Goal: Task Accomplishment & Management: Use online tool/utility

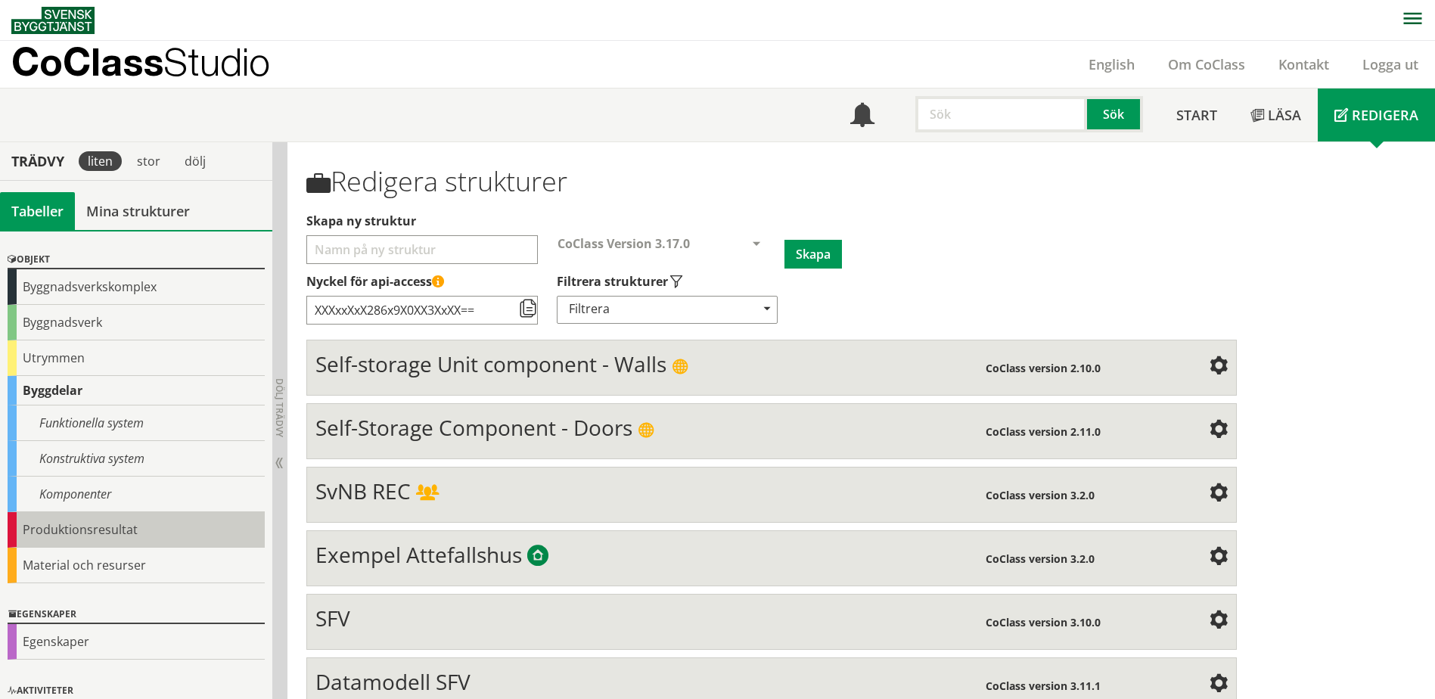
scroll to position [85, 0]
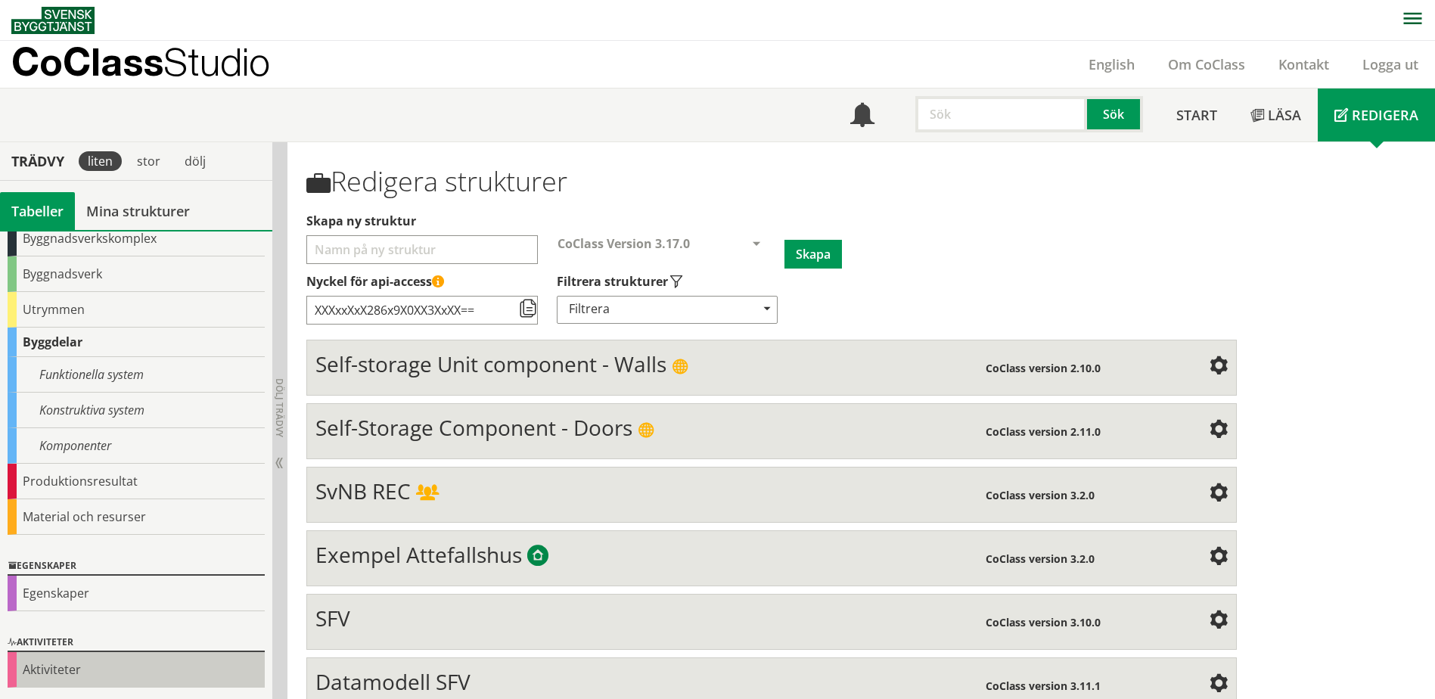
click at [64, 666] on div "Aktiviteter" at bounding box center [136, 670] width 257 height 36
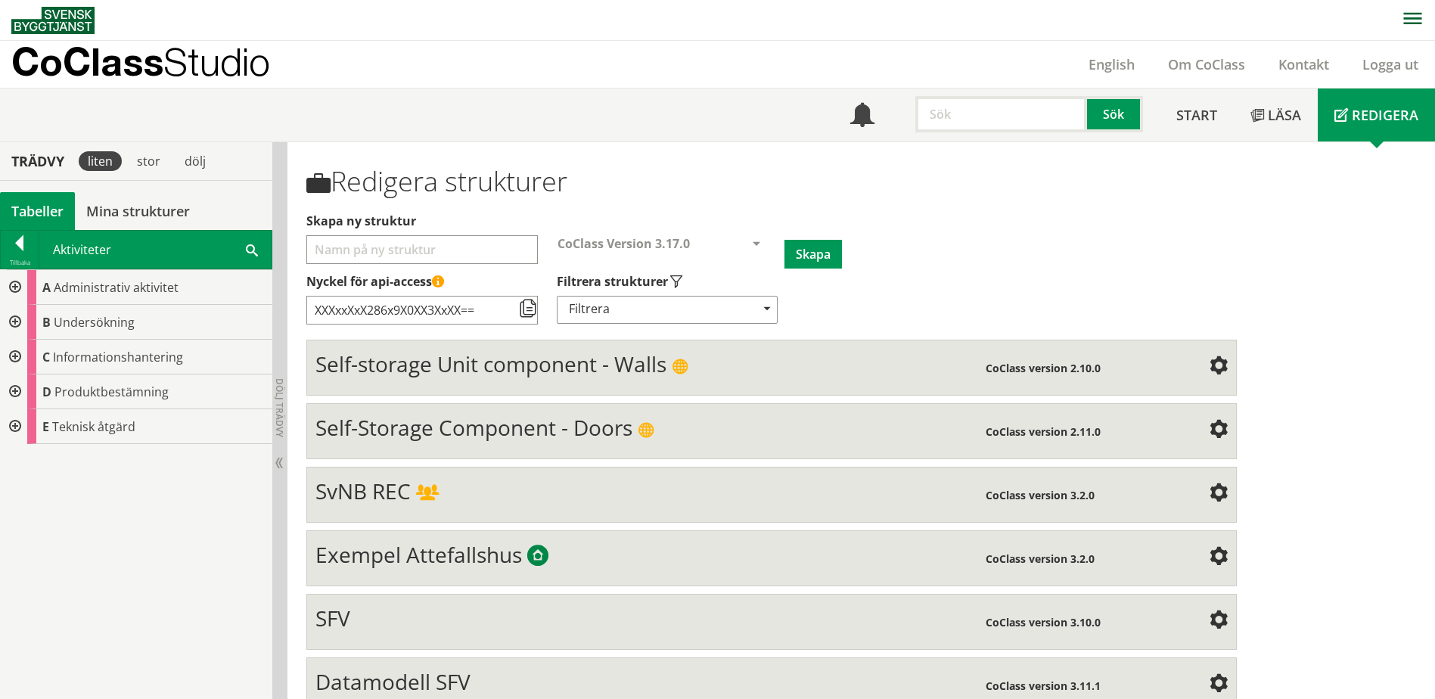
click at [14, 284] on div at bounding box center [13, 287] width 27 height 35
click at [29, 356] on div at bounding box center [25, 357] width 27 height 35
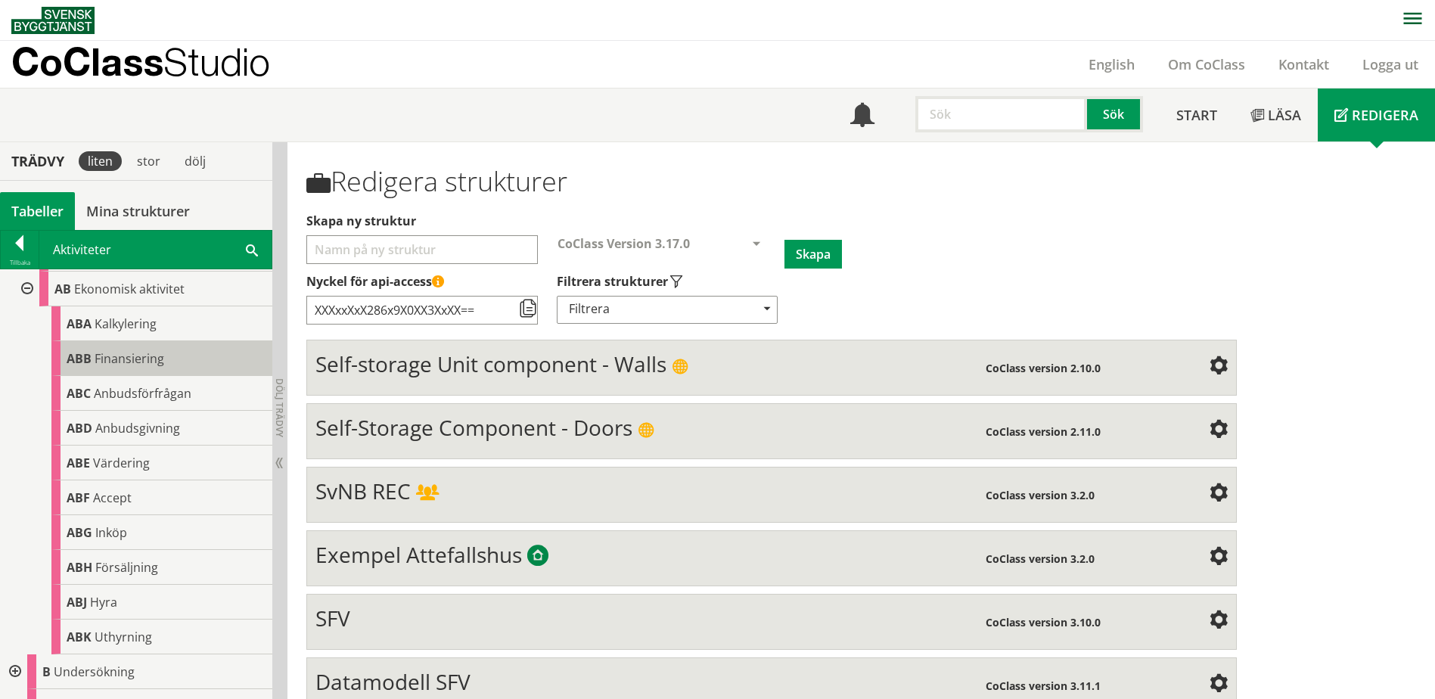
scroll to position [163, 0]
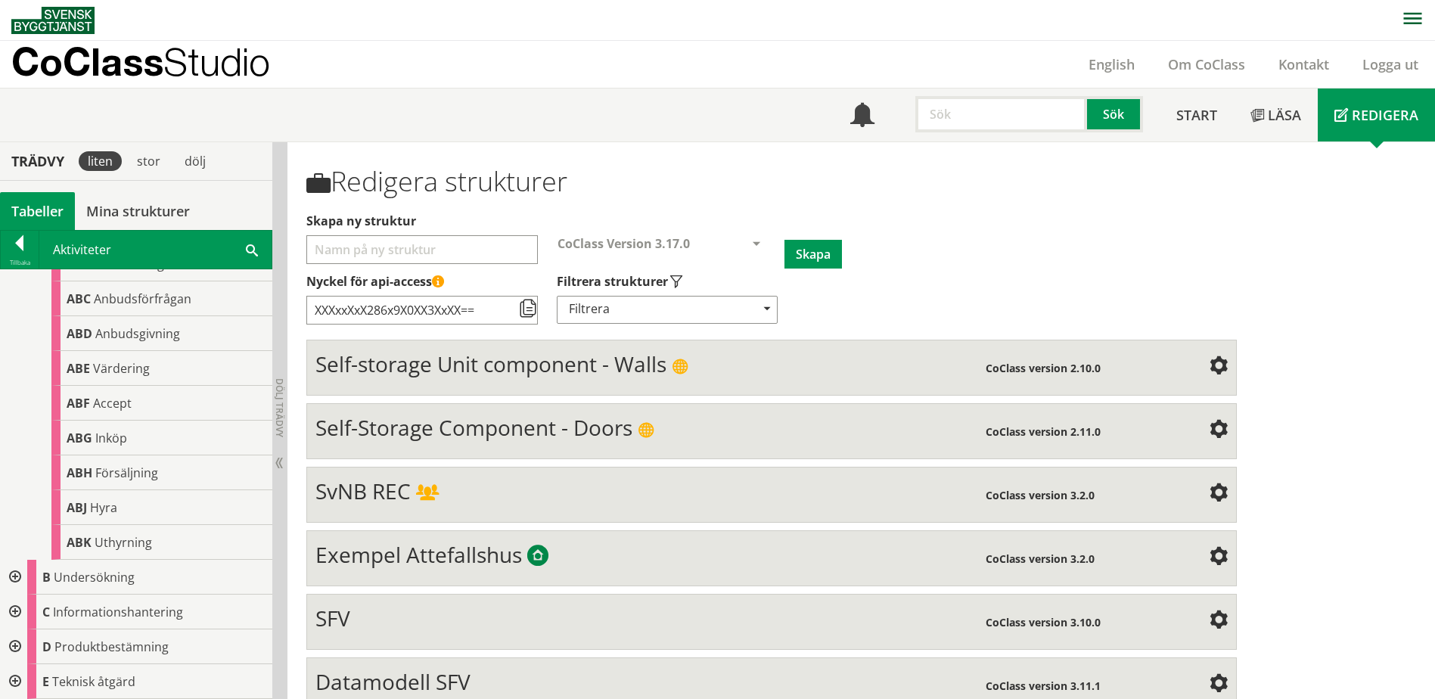
click at [14, 680] on div at bounding box center [13, 681] width 27 height 35
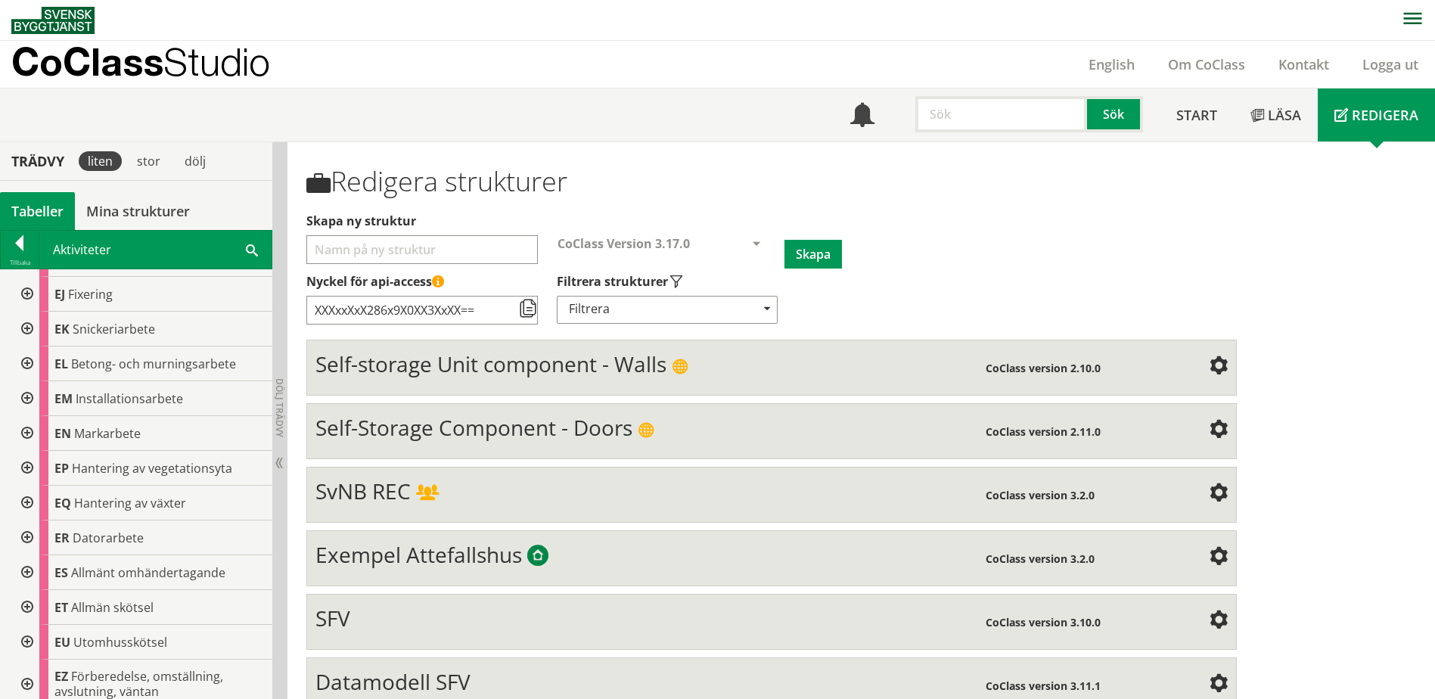
scroll to position [873, 0]
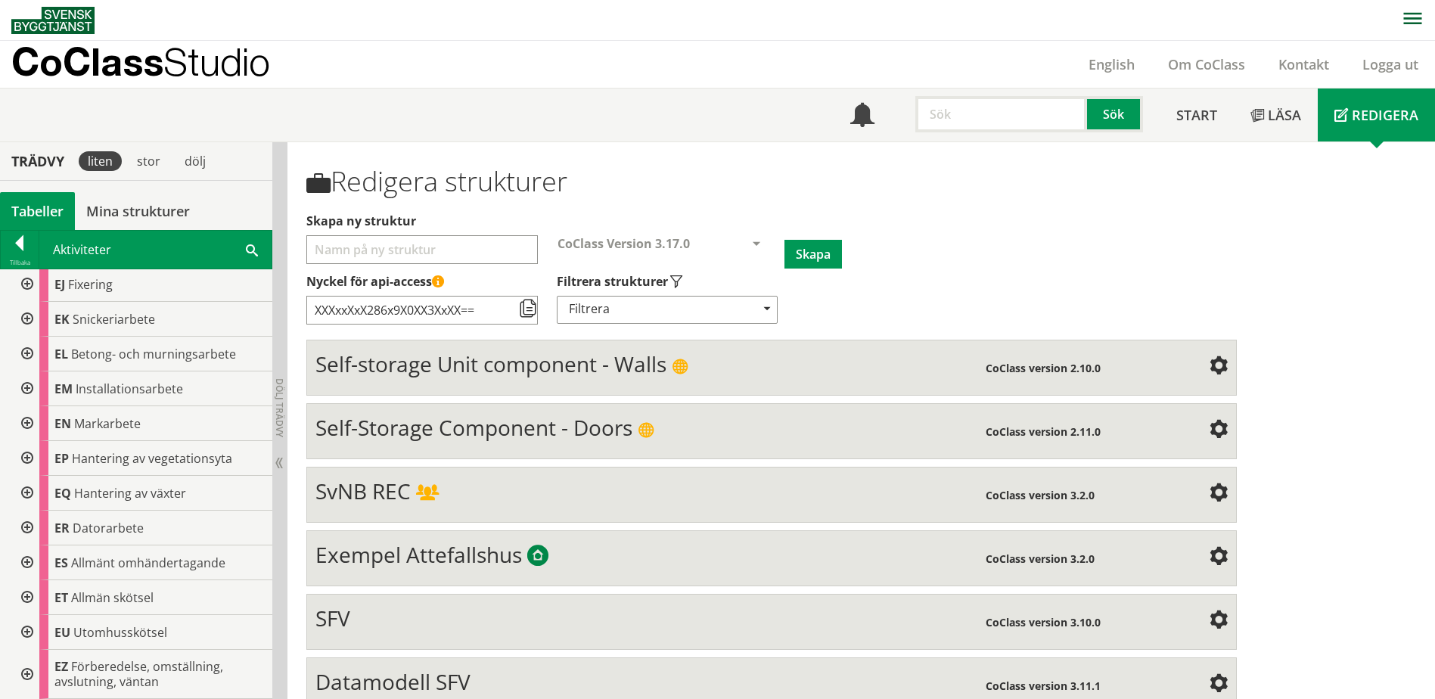
click at [26, 629] on div at bounding box center [25, 632] width 27 height 35
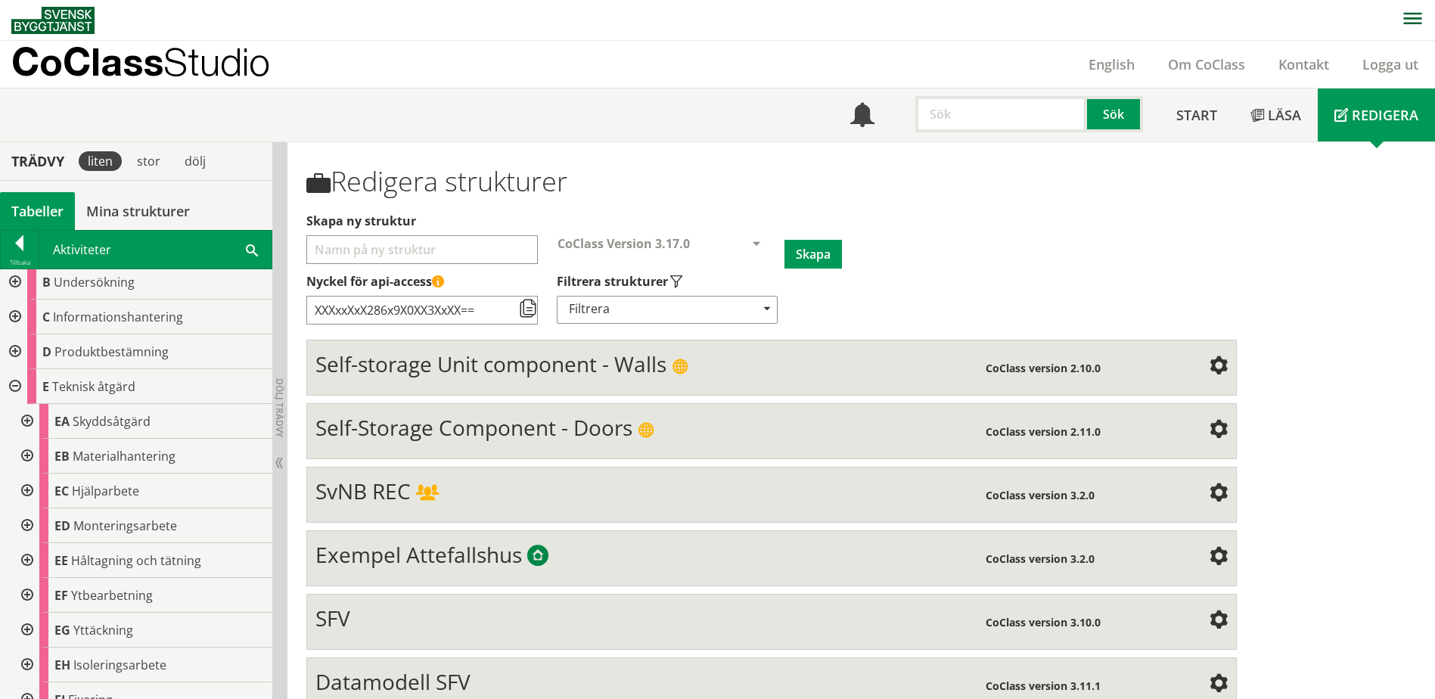
scroll to position [419, 0]
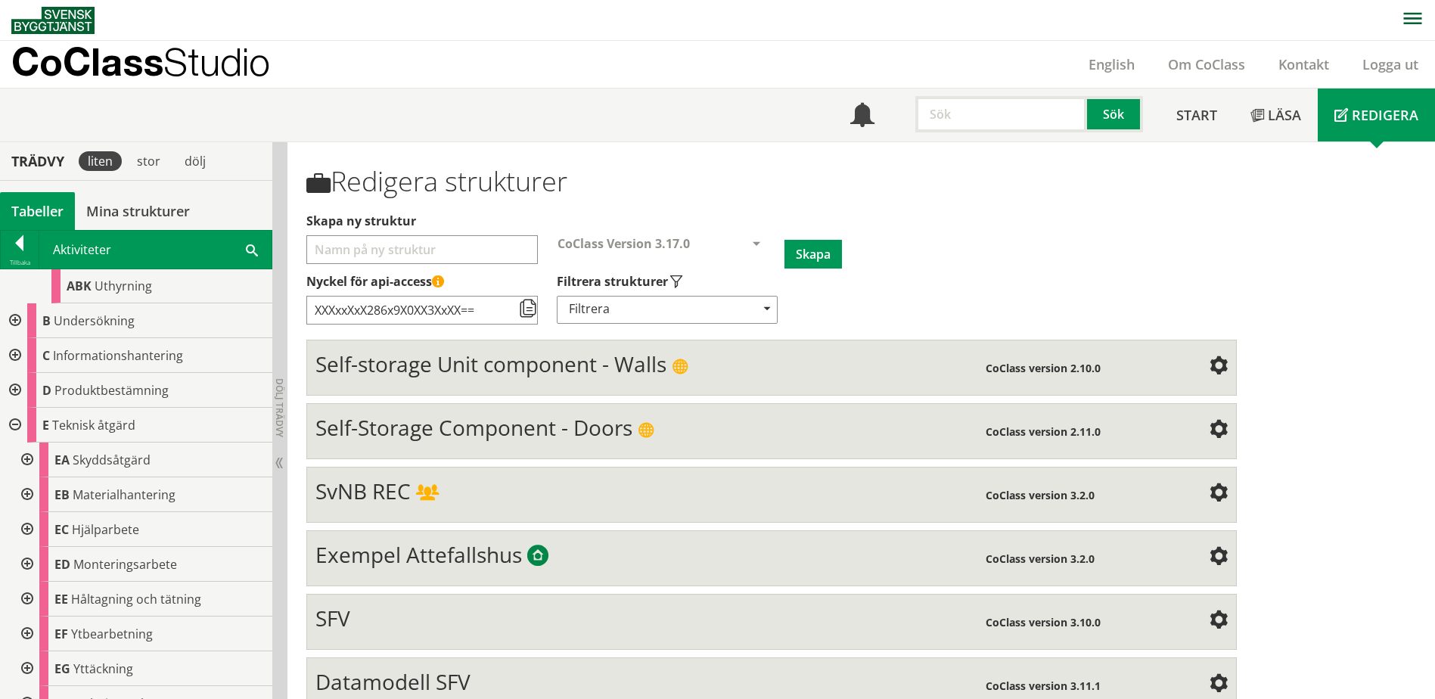
click at [18, 321] on div at bounding box center [13, 320] width 27 height 35
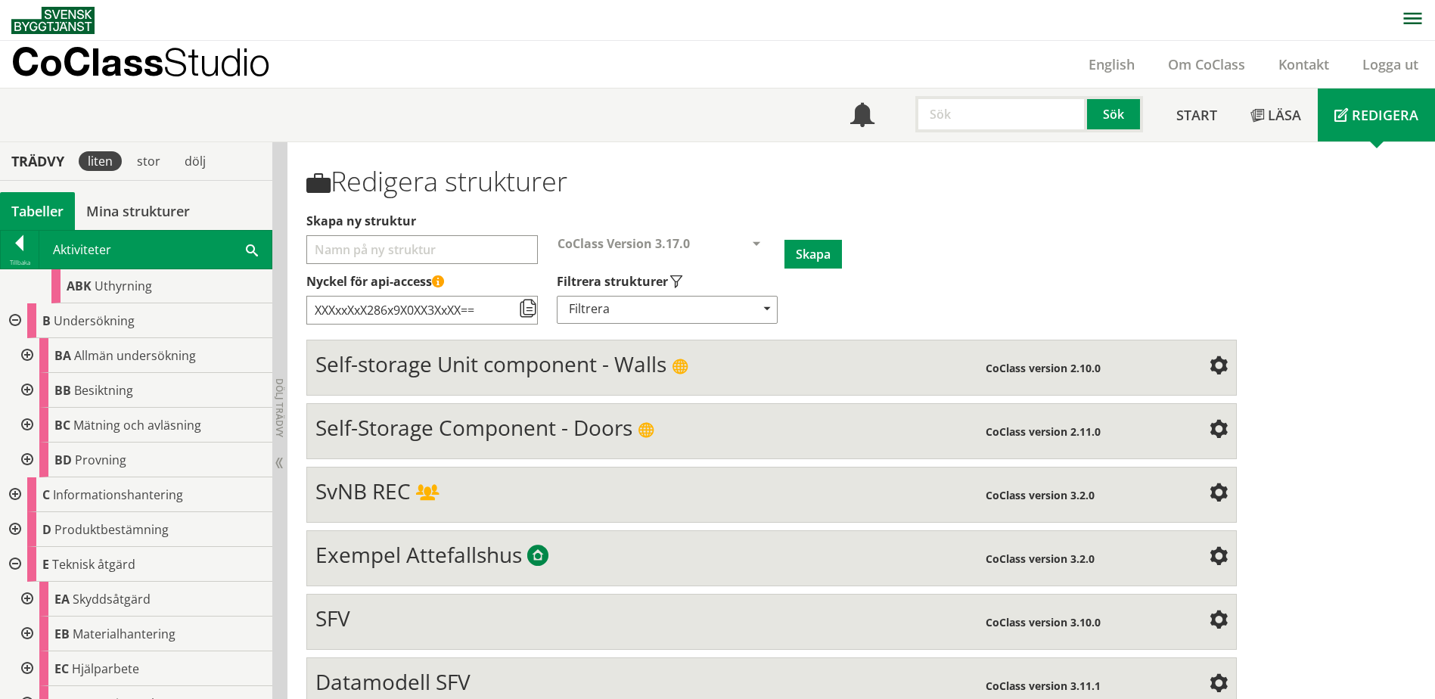
click at [25, 388] on div at bounding box center [25, 390] width 27 height 35
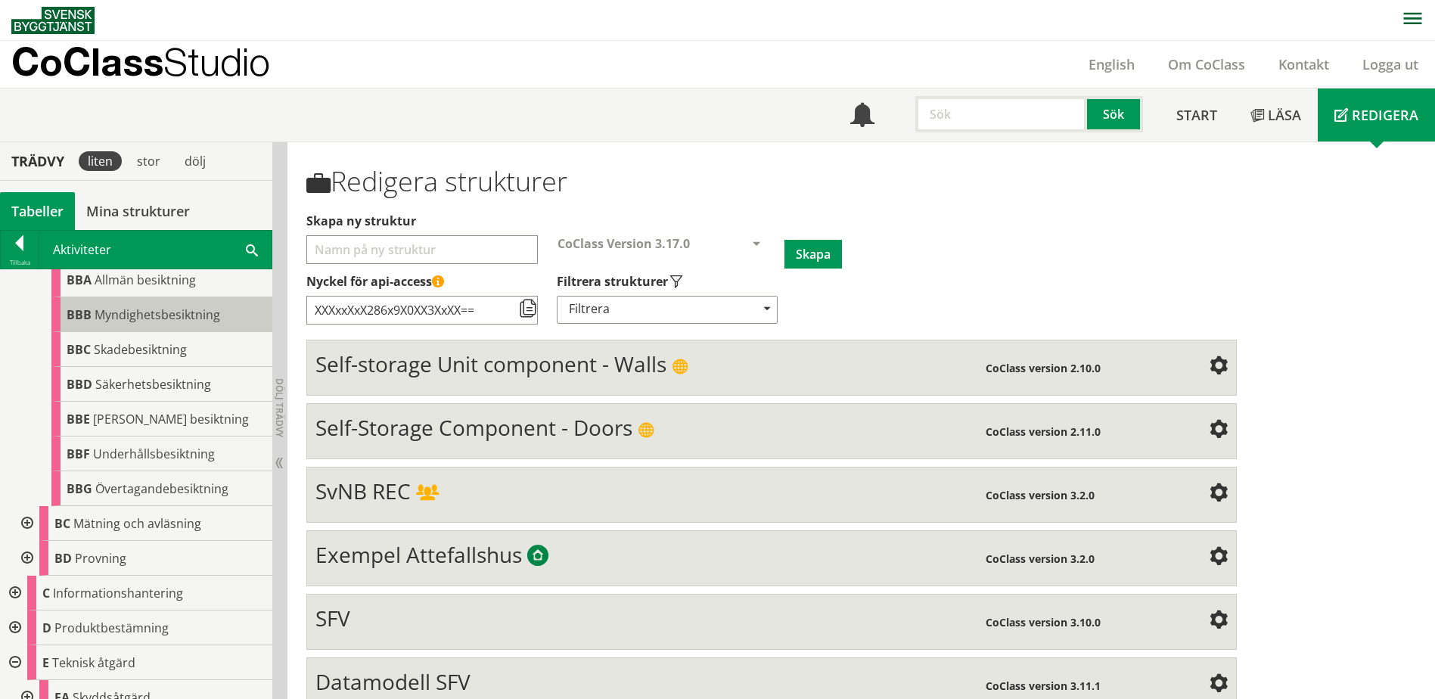
scroll to position [570, 0]
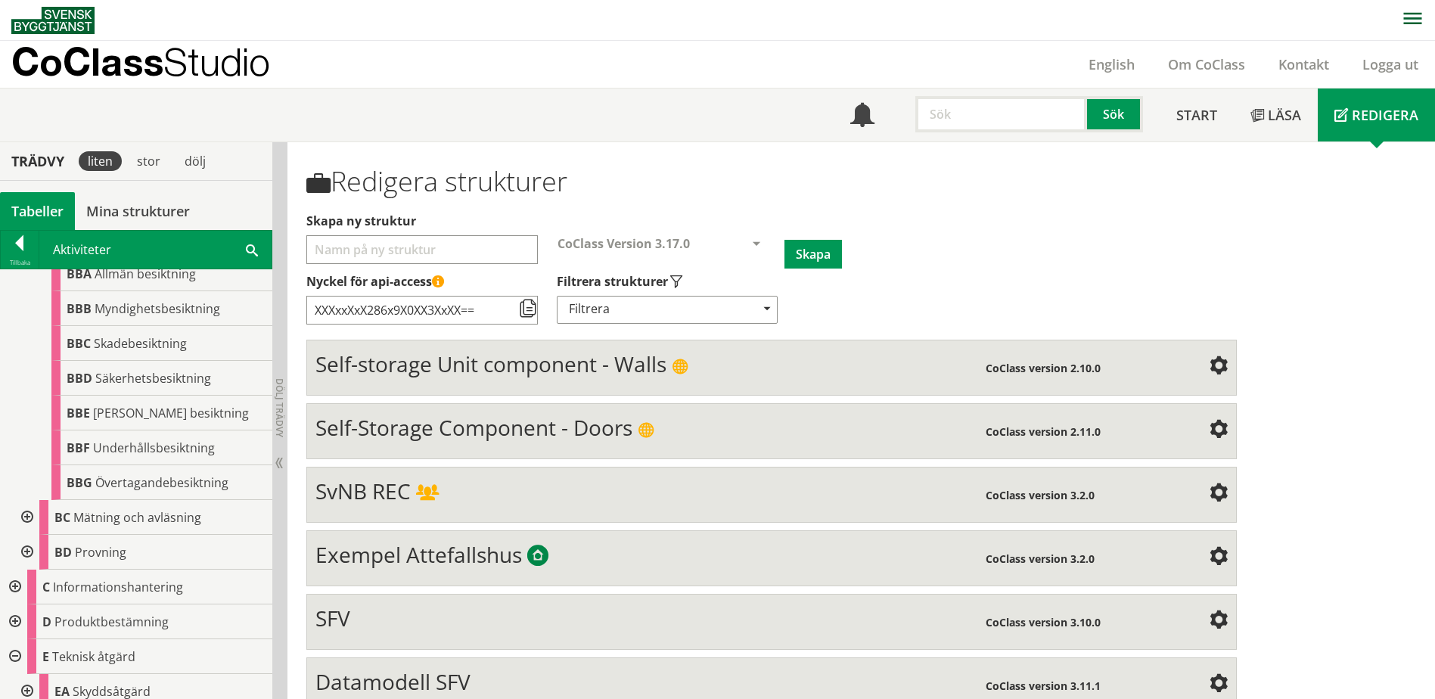
click at [28, 515] on div at bounding box center [25, 517] width 27 height 35
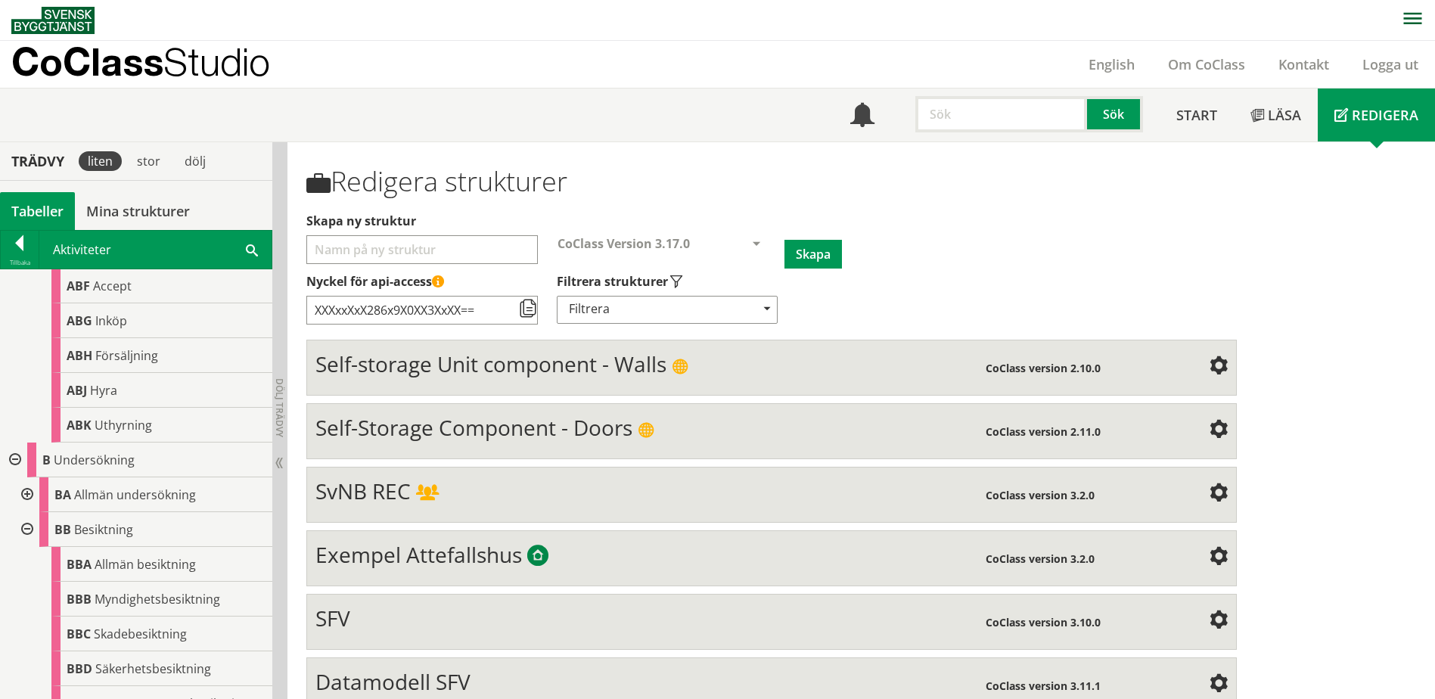
scroll to position [303, 0]
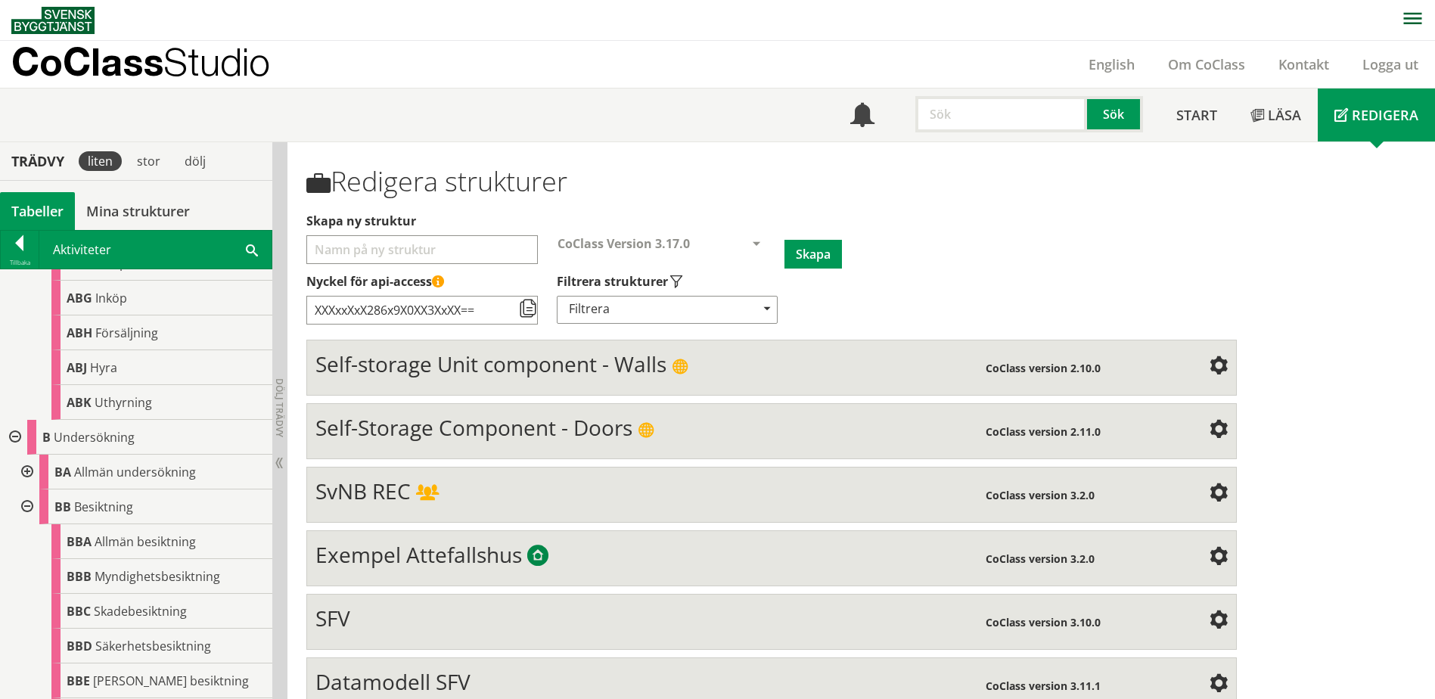
click at [29, 471] on div at bounding box center [25, 472] width 27 height 35
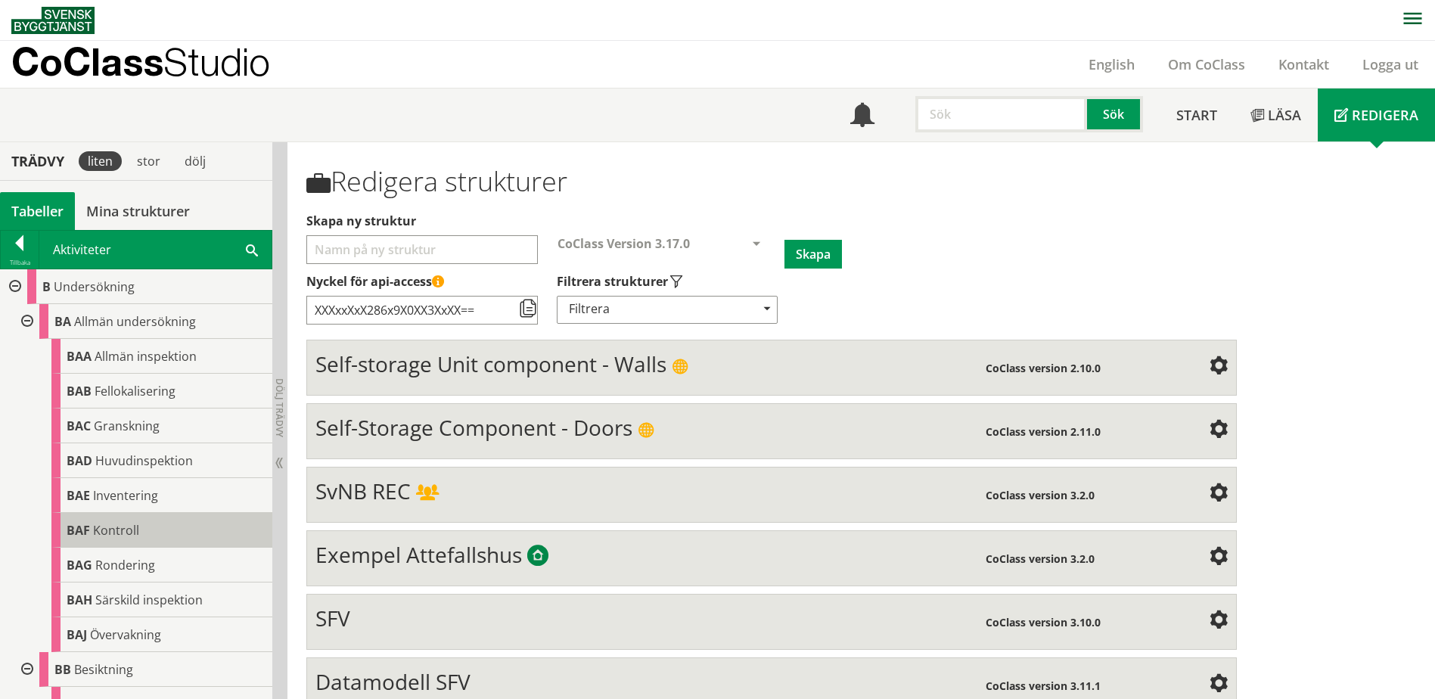
scroll to position [454, 0]
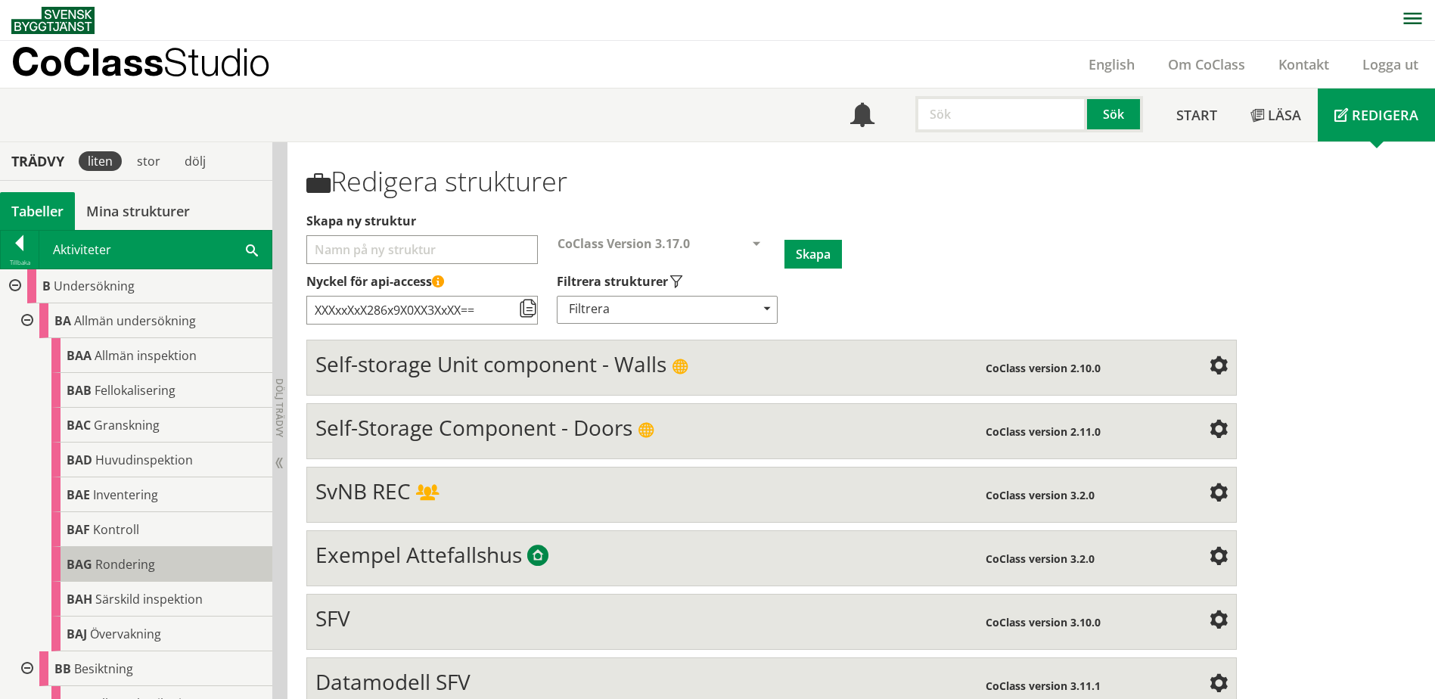
click at [134, 566] on span "Rondering" at bounding box center [125, 564] width 60 height 17
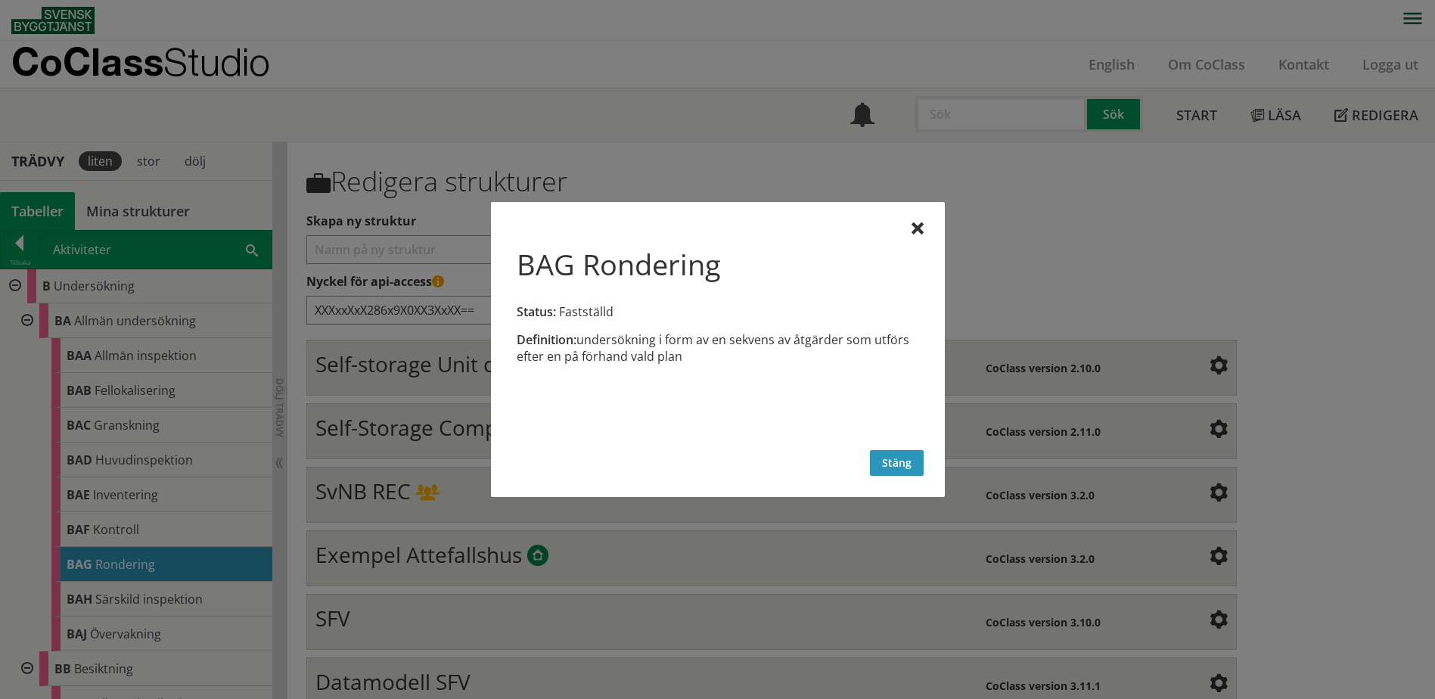
click at [896, 464] on button "Stäng" at bounding box center [897, 463] width 54 height 26
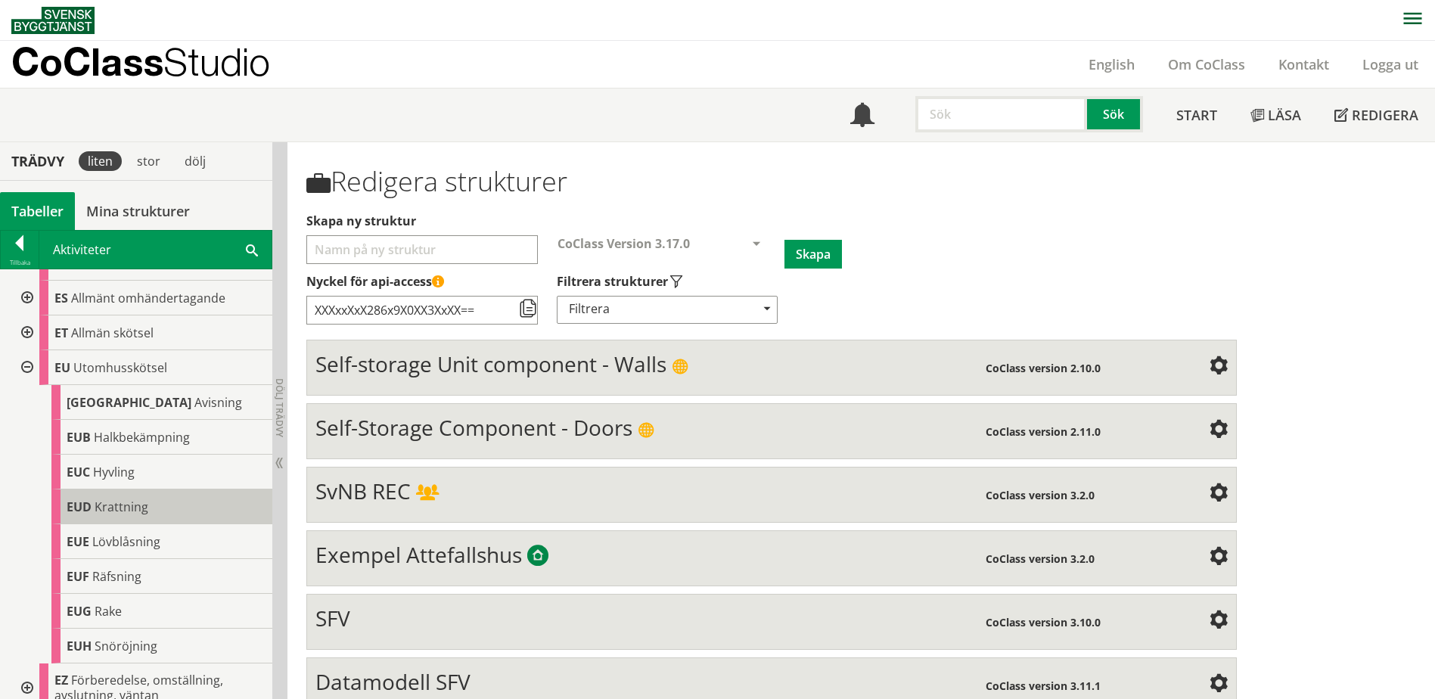
scroll to position [1847, 0]
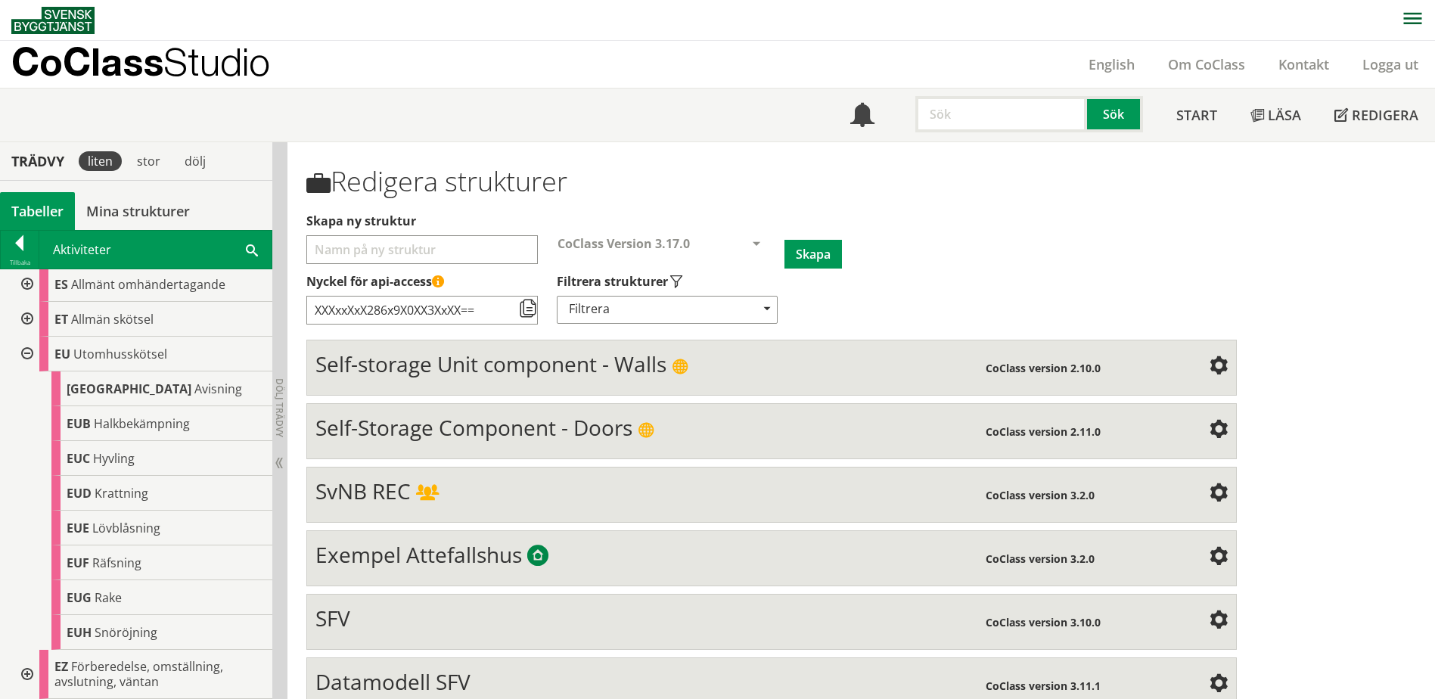
click at [23, 675] on div at bounding box center [25, 674] width 27 height 49
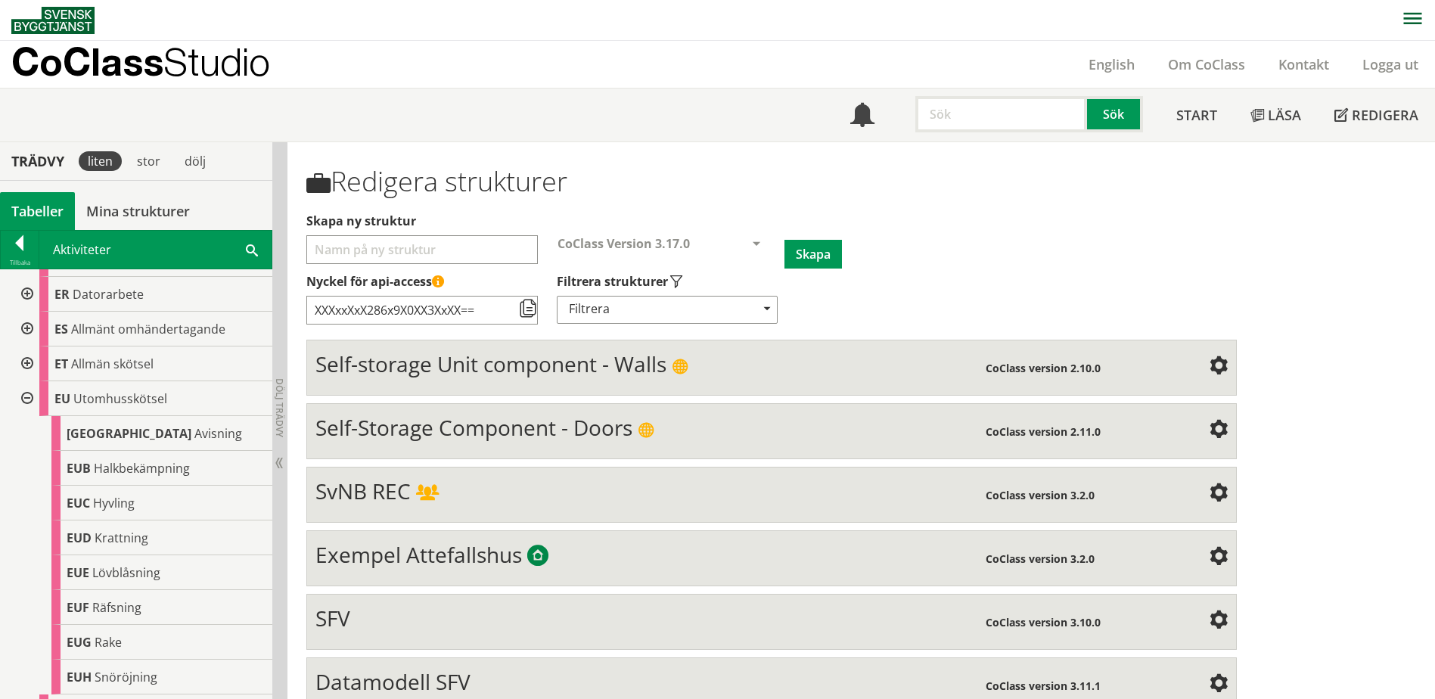
scroll to position [1684, 0]
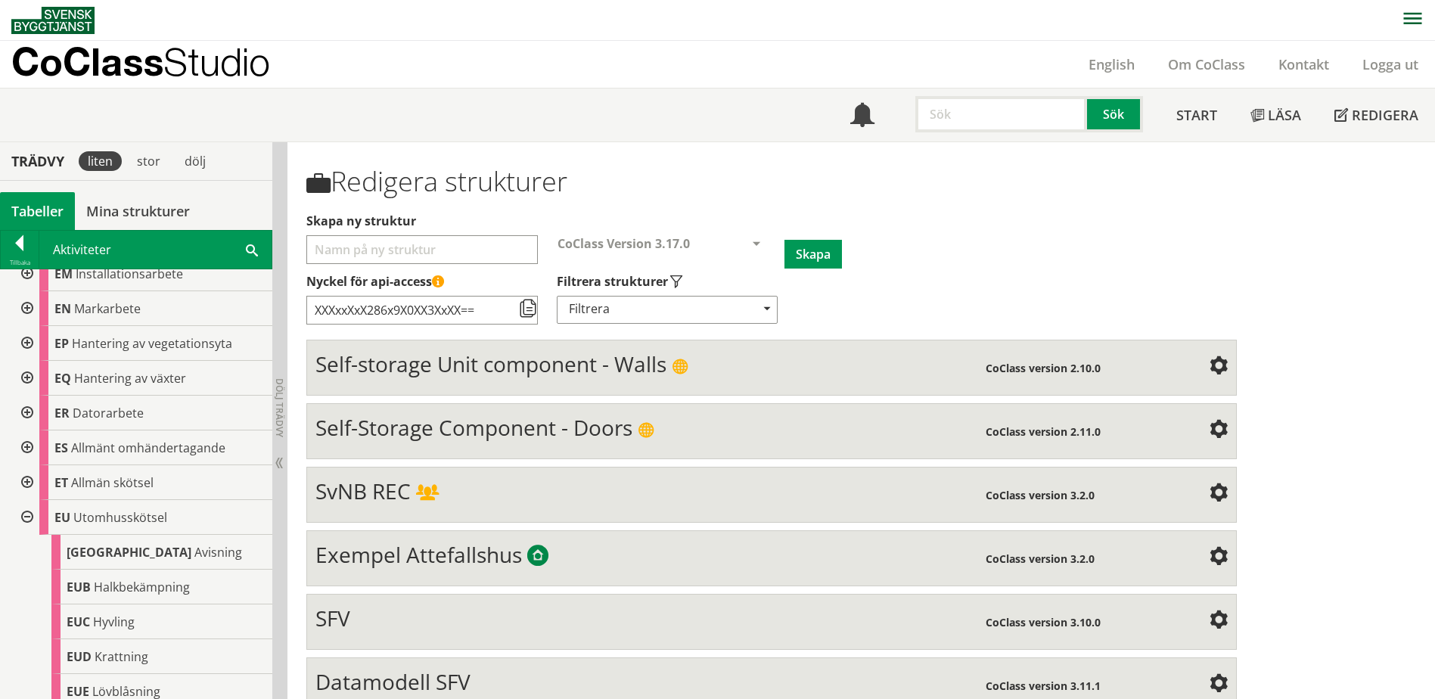
click at [29, 481] on div at bounding box center [25, 482] width 27 height 35
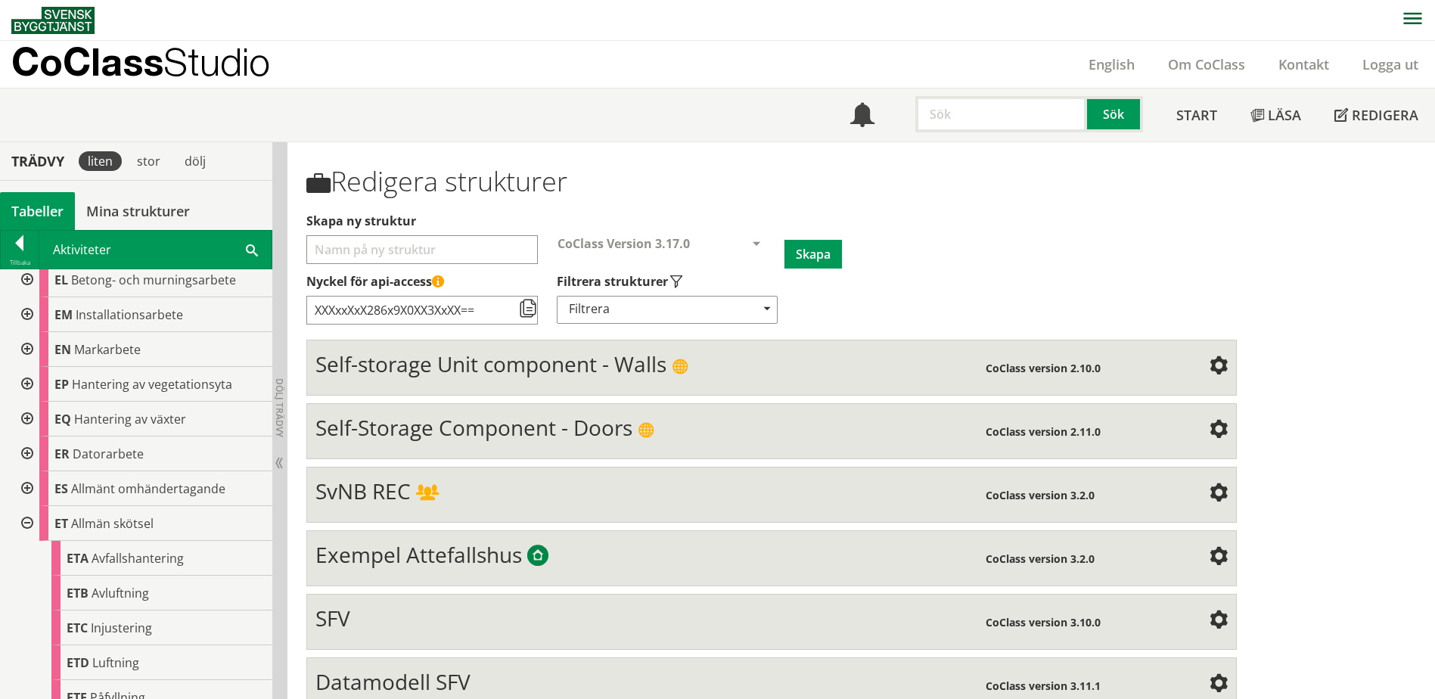
scroll to position [1532, 0]
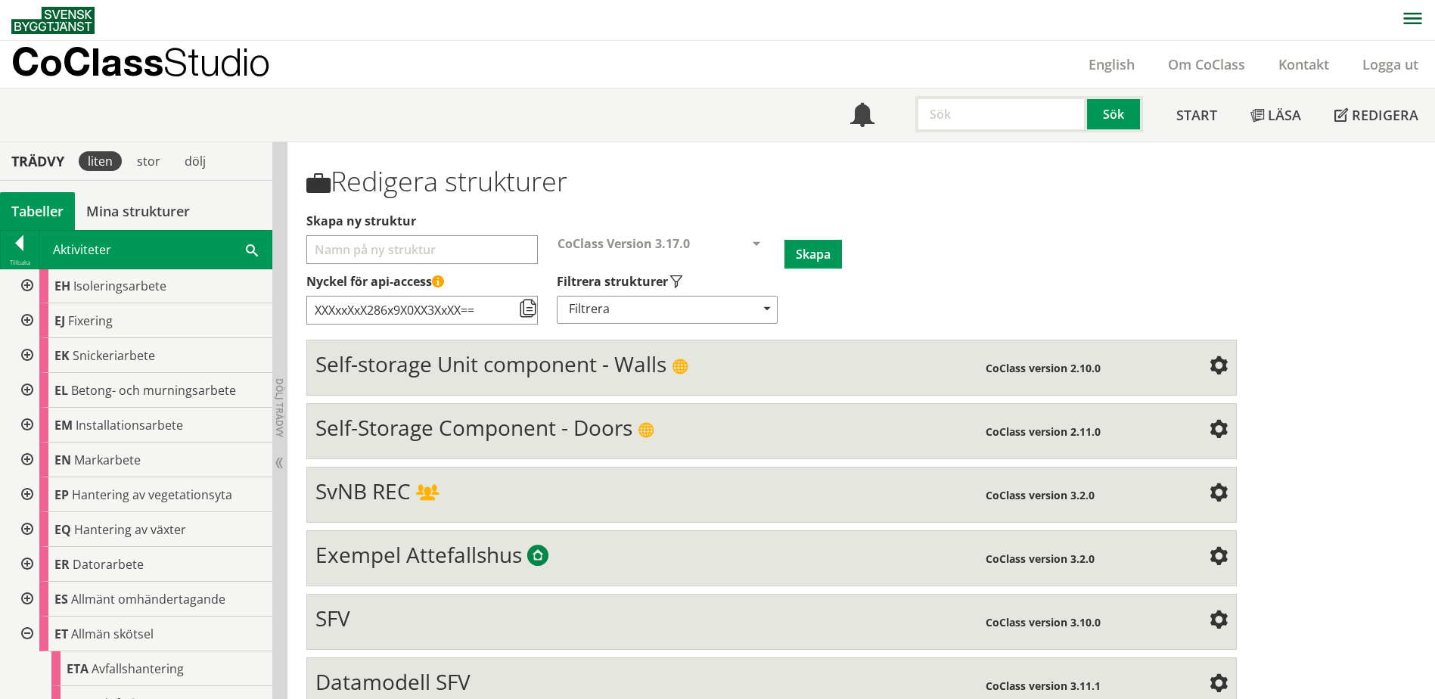
click at [26, 426] on div at bounding box center [25, 425] width 27 height 35
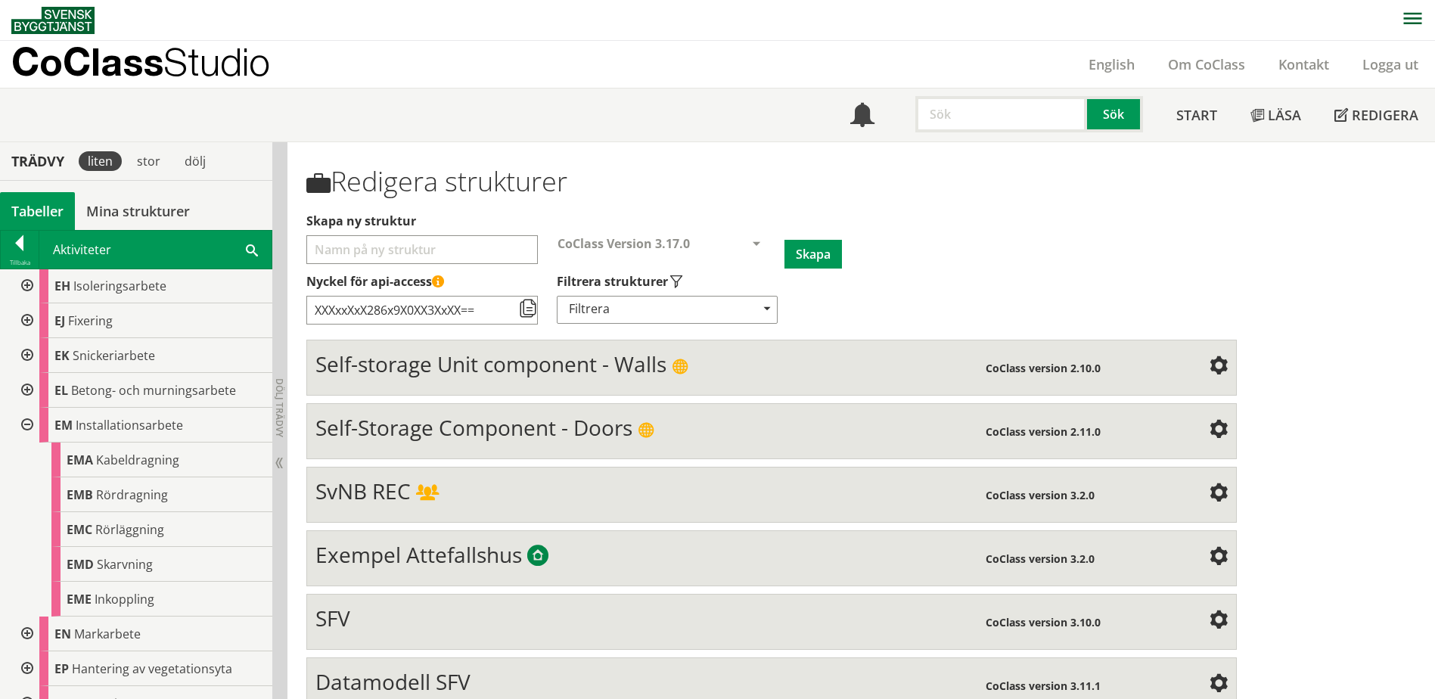
click at [26, 424] on div at bounding box center [25, 425] width 27 height 35
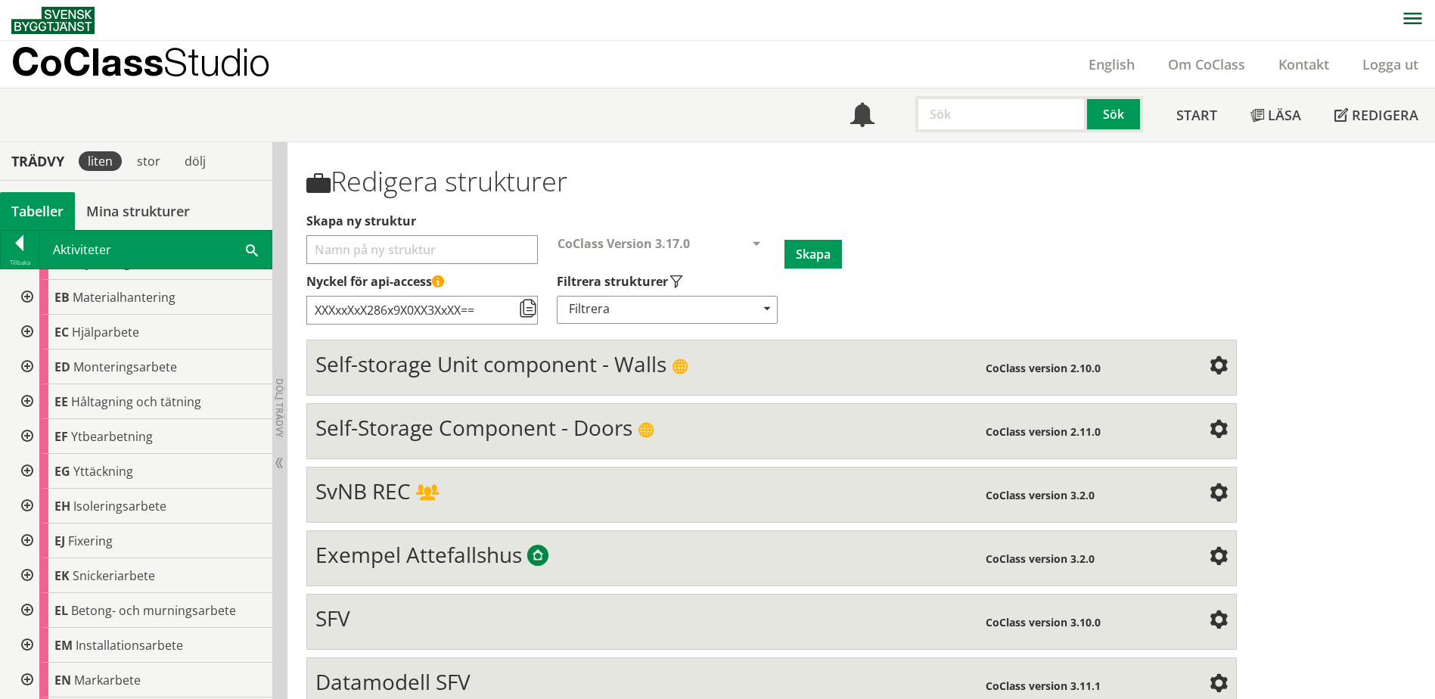
scroll to position [1306, 0]
